Goal: Task Accomplishment & Management: Manage account settings

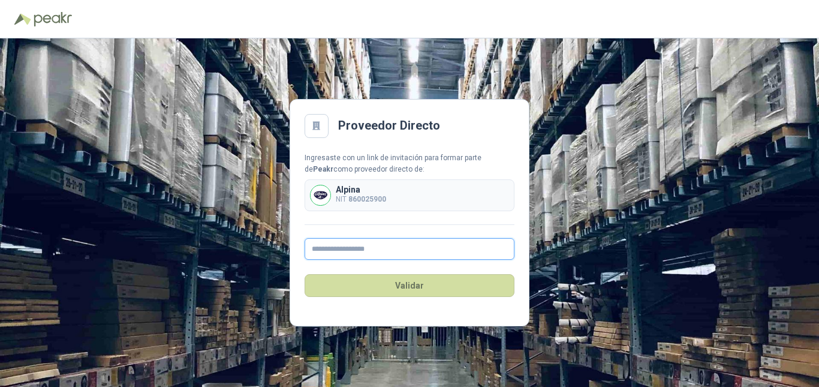
click at [359, 247] on input "text" at bounding box center [410, 249] width 210 height 22
type input "**********"
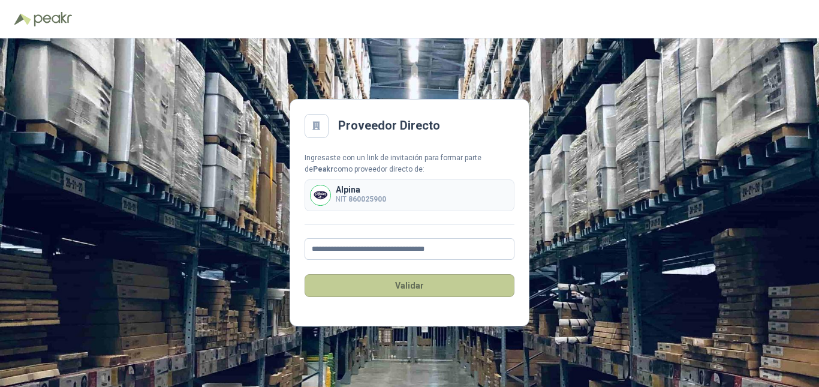
click at [426, 293] on button "Validar" at bounding box center [410, 285] width 210 height 23
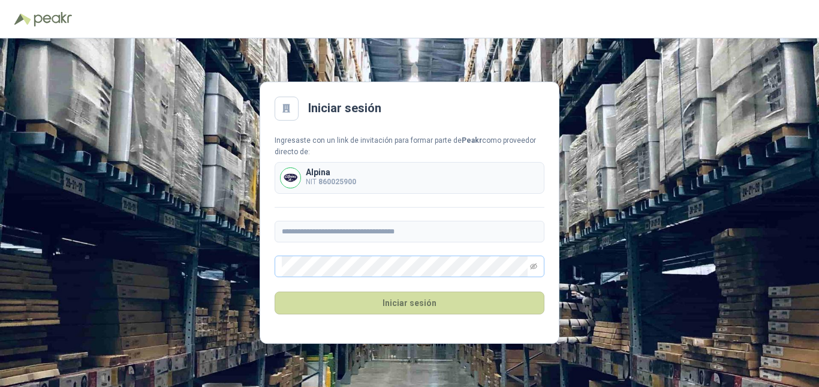
click at [529, 268] on span at bounding box center [410, 267] width 270 height 22
click at [533, 265] on icon "eye-invisible" at bounding box center [533, 266] width 7 height 7
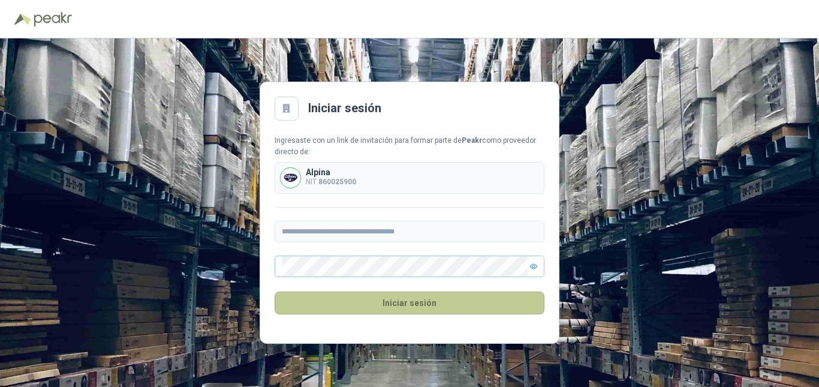
click at [425, 298] on button "Iniciar sesión" at bounding box center [410, 303] width 270 height 23
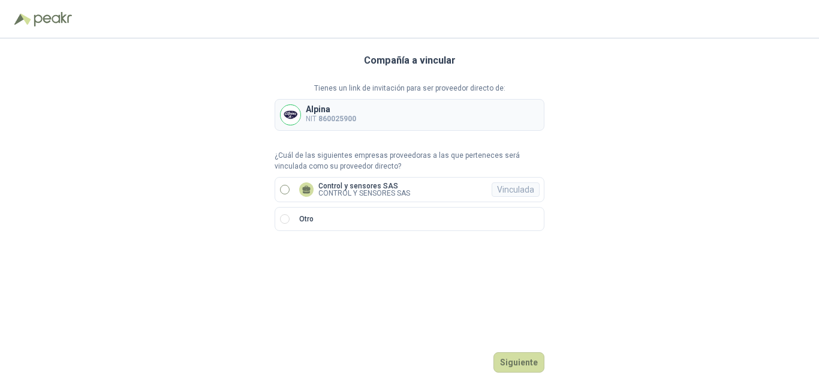
click at [278, 192] on label "Control y sensores SAS CONTROL Y SENSORES SAS Vinculada" at bounding box center [410, 189] width 270 height 25
click at [531, 357] on button "Ingresar" at bounding box center [520, 362] width 47 height 20
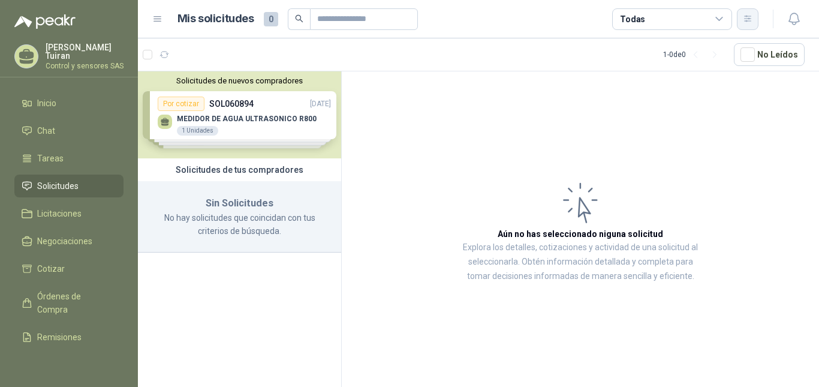
click at [747, 19] on icon "button" at bounding box center [747, 19] width 7 height 6
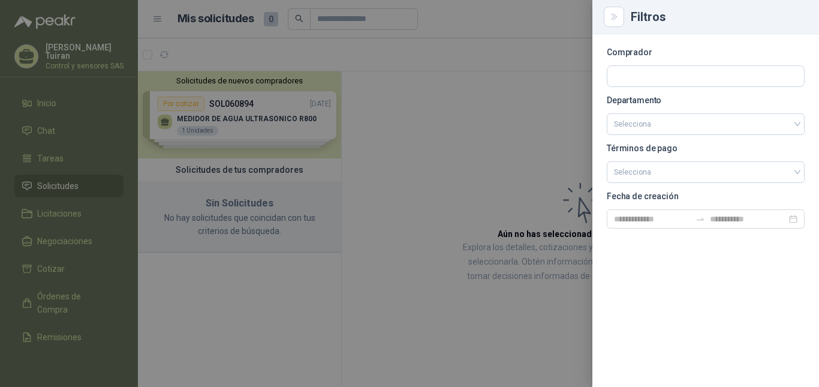
click at [62, 43] on div at bounding box center [409, 193] width 819 height 387
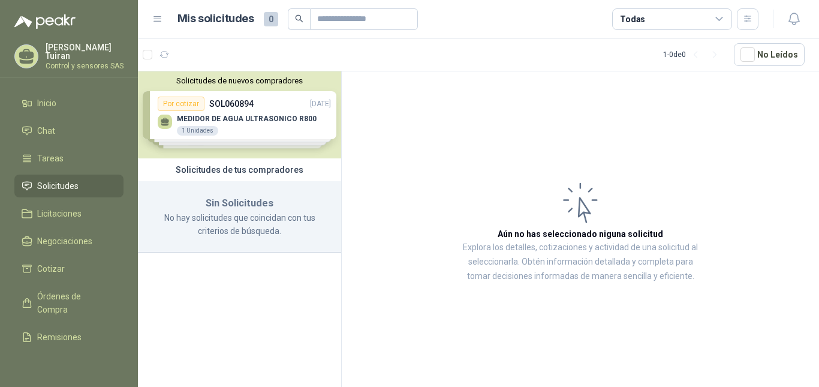
click at [26, 54] on icon at bounding box center [26, 54] width 15 height 10
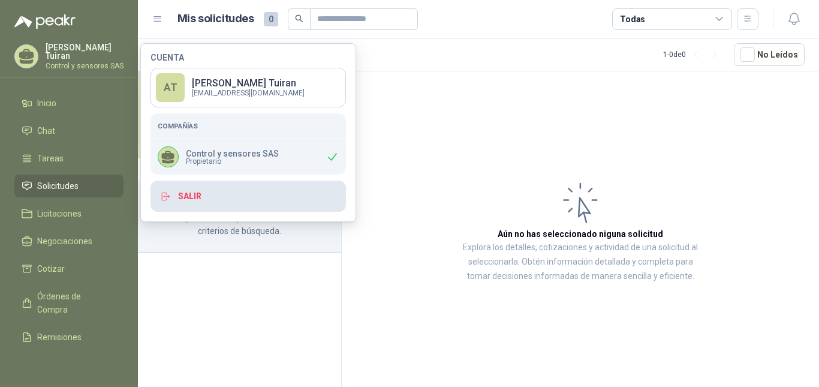
click at [194, 195] on button "Salir" at bounding box center [249, 196] width 196 height 31
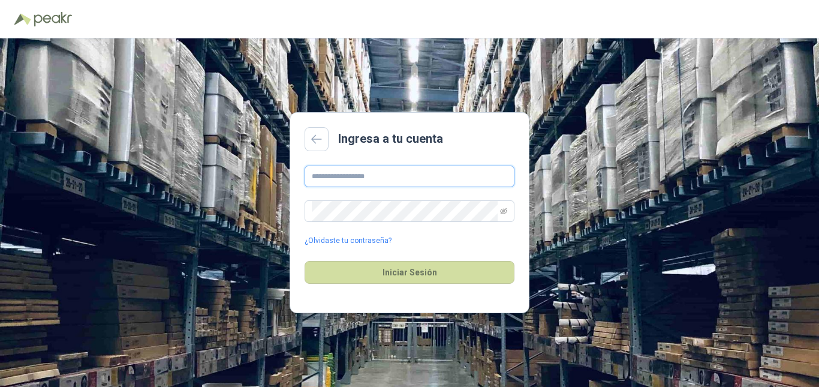
type input "**********"
click at [503, 211] on icon "eye-invisible" at bounding box center [503, 211] width 7 height 6
